Goal: Information Seeking & Learning: Learn about a topic

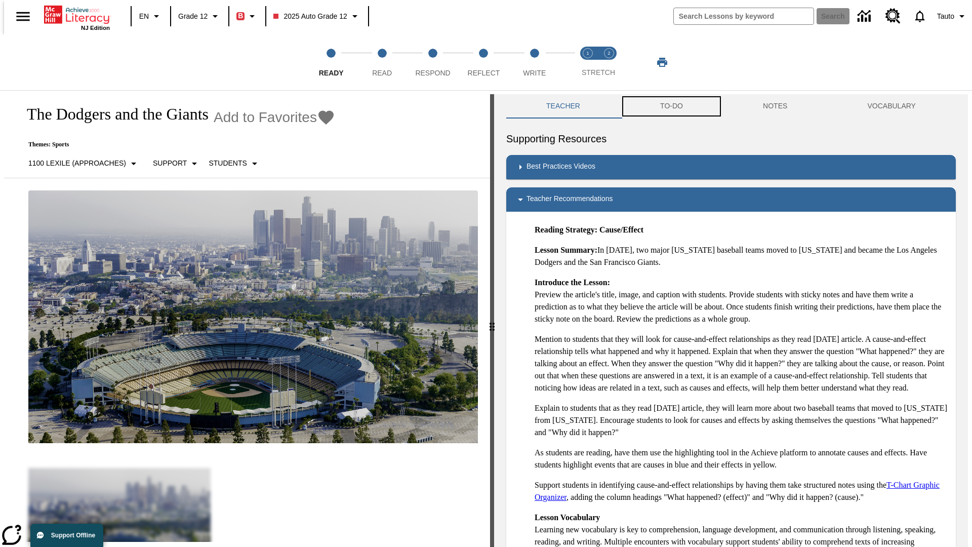
click at [671, 106] on button "TO-DO" at bounding box center [671, 106] width 103 height 24
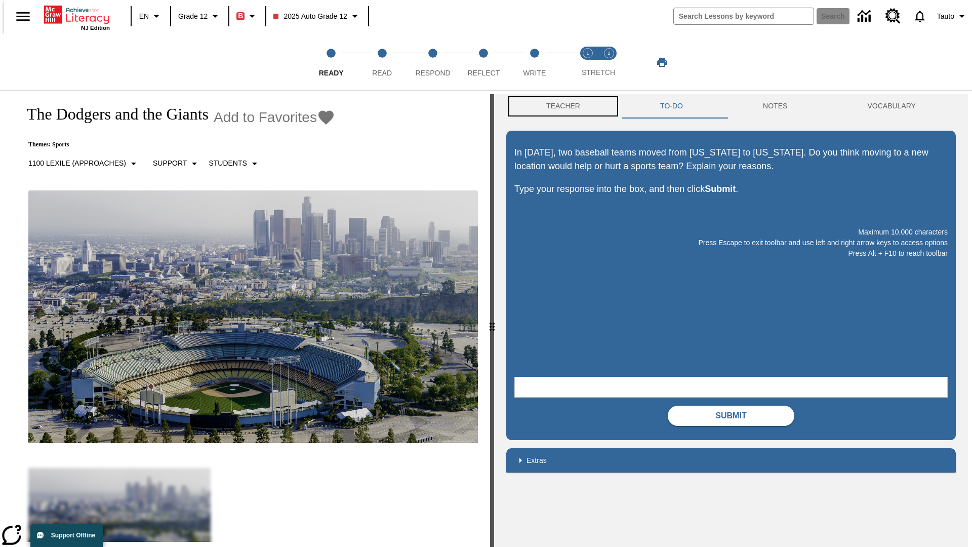
scroll to position [1, 0]
click at [560, 106] on button "Teacher" at bounding box center [563, 106] width 114 height 24
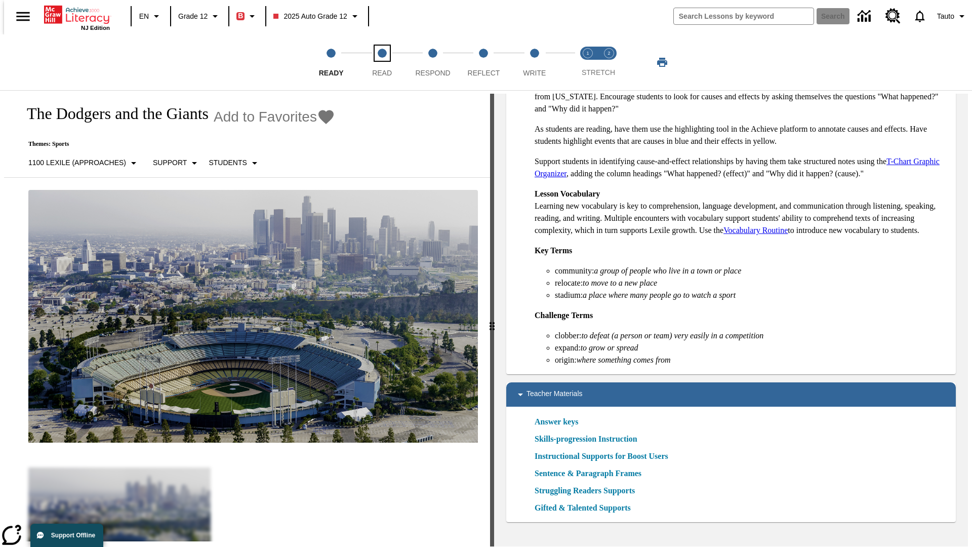
click at [382, 62] on span "Read" at bounding box center [382, 69] width 20 height 18
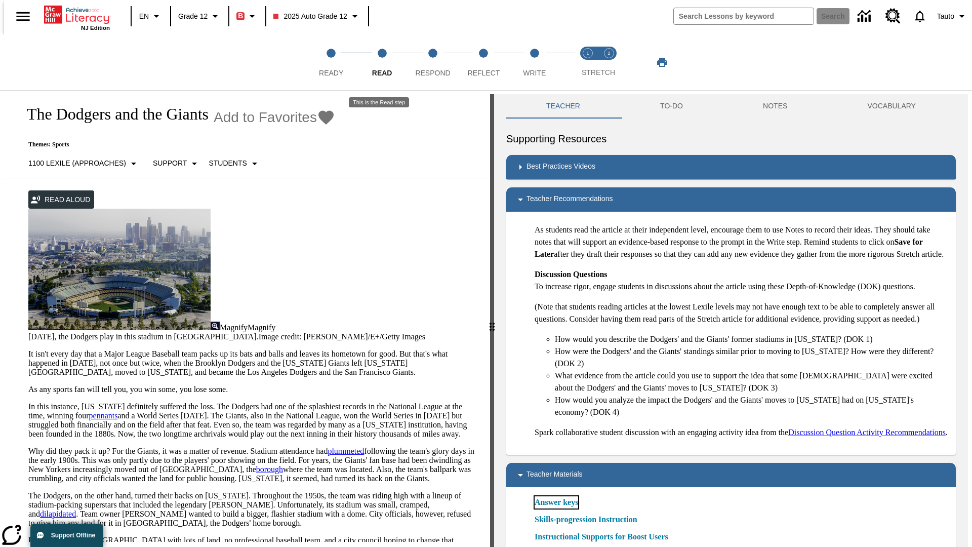
click at [556, 508] on link "Answer keys" at bounding box center [557, 502] width 44 height 12
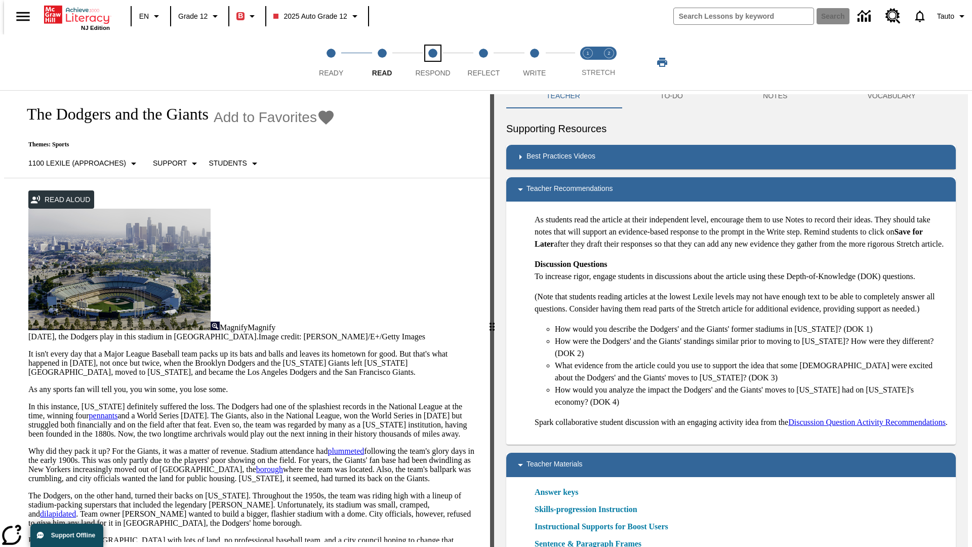
click at [433, 62] on span "Respond" at bounding box center [432, 69] width 35 height 18
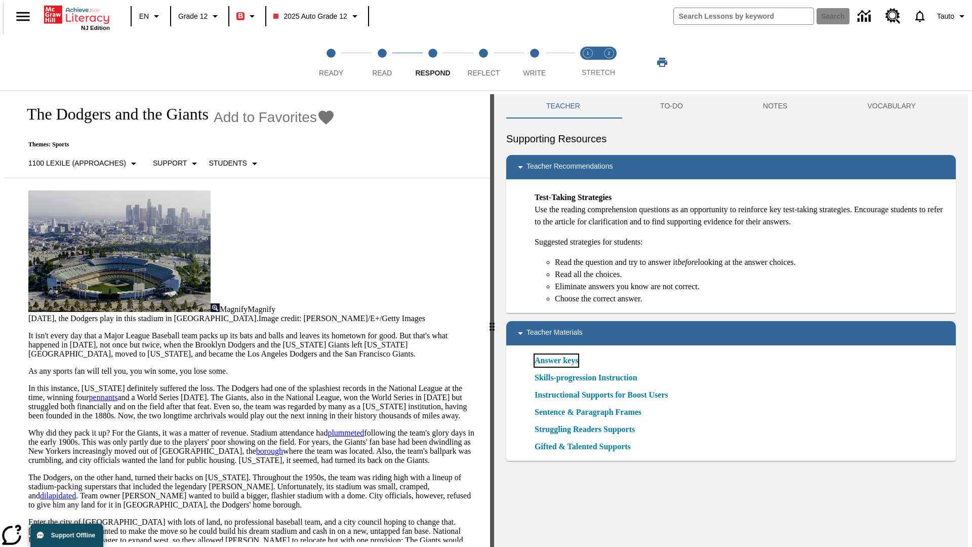
click at [556, 360] on link "Answer keys" at bounding box center [557, 360] width 44 height 12
click at [483, 62] on span "Reflect" at bounding box center [484, 69] width 32 height 18
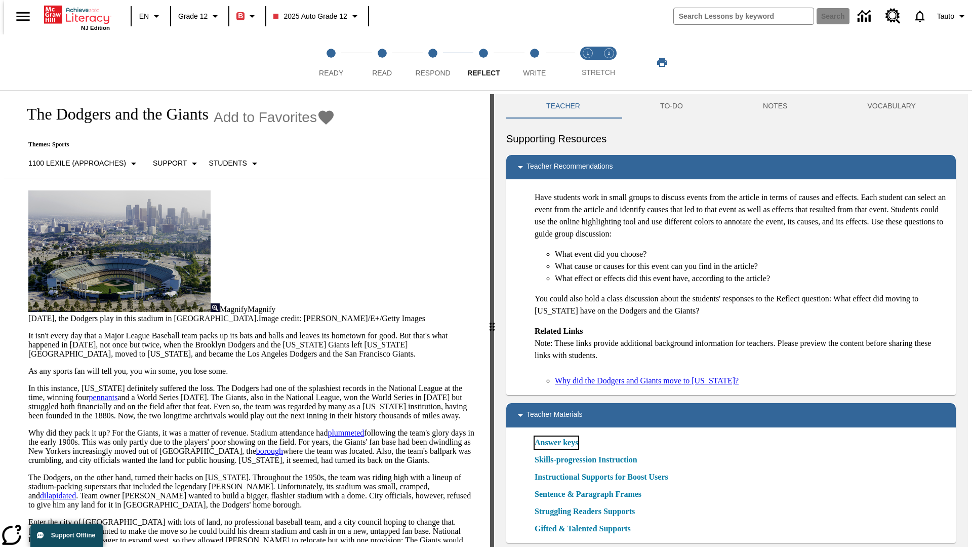
click at [556, 442] on link "Answer keys" at bounding box center [557, 442] width 44 height 12
click at [534, 62] on span "Write" at bounding box center [534, 69] width 23 height 18
